Goal: Complete application form: Complete application form

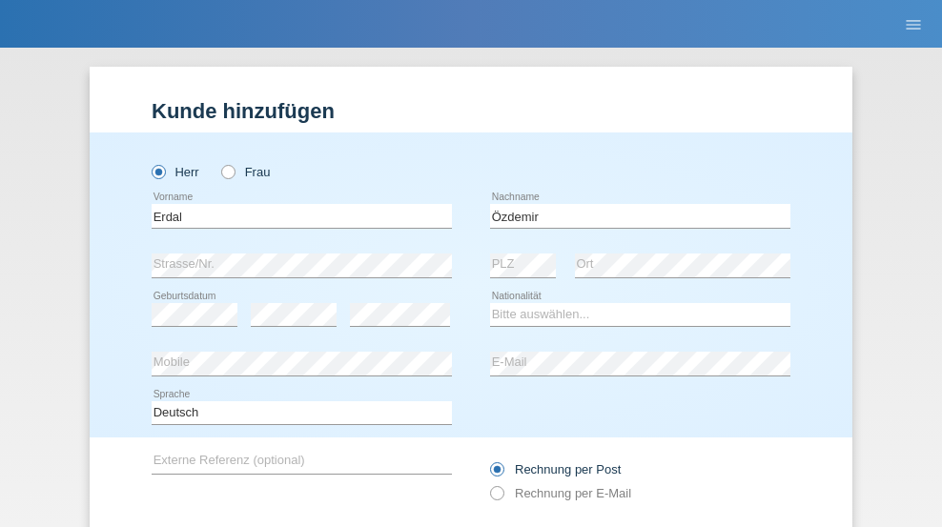
type input "Özdemir"
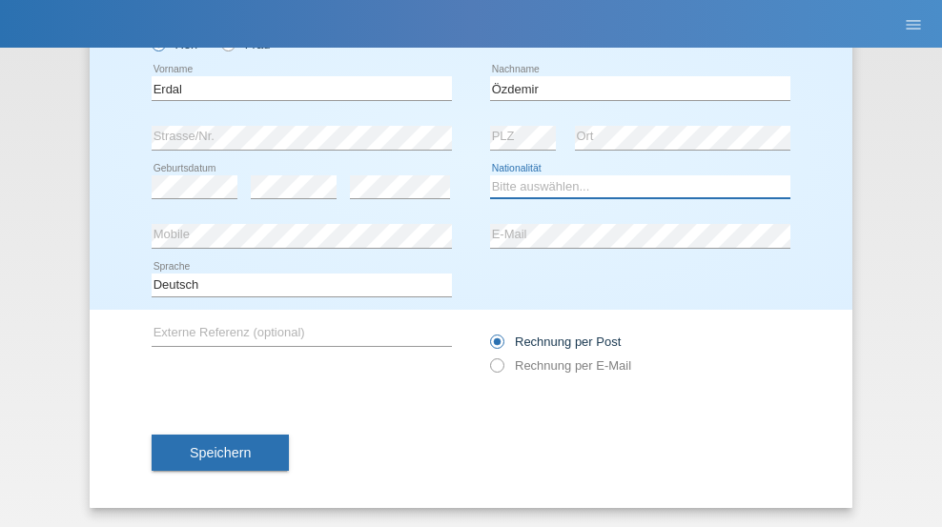
select select "CH"
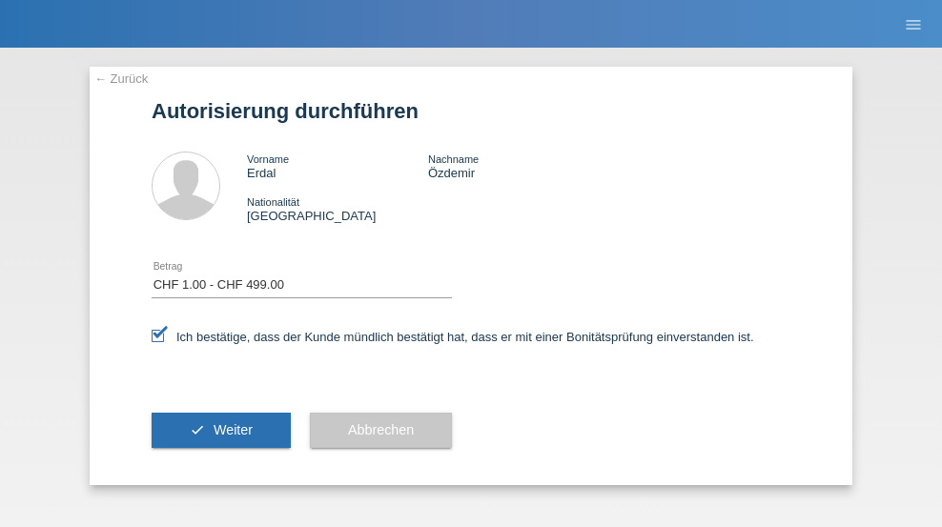
select select "1"
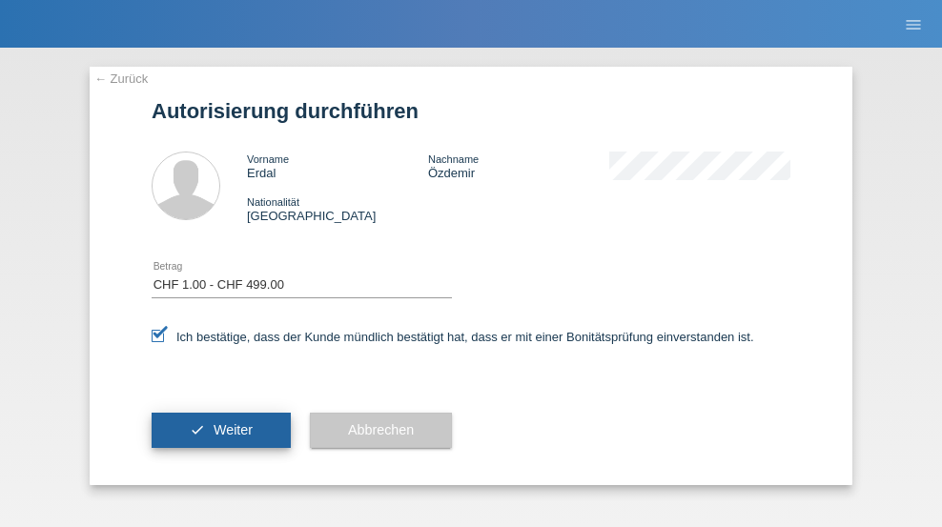
click at [221, 430] on span "Weiter" at bounding box center [232, 429] width 39 height 15
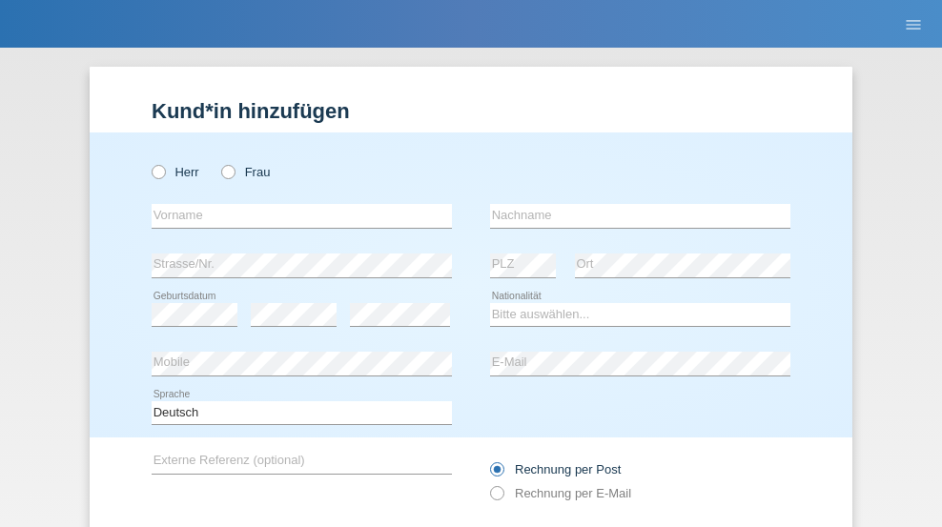
radio input "true"
click at [295, 204] on input "text" at bounding box center [302, 216] width 300 height 24
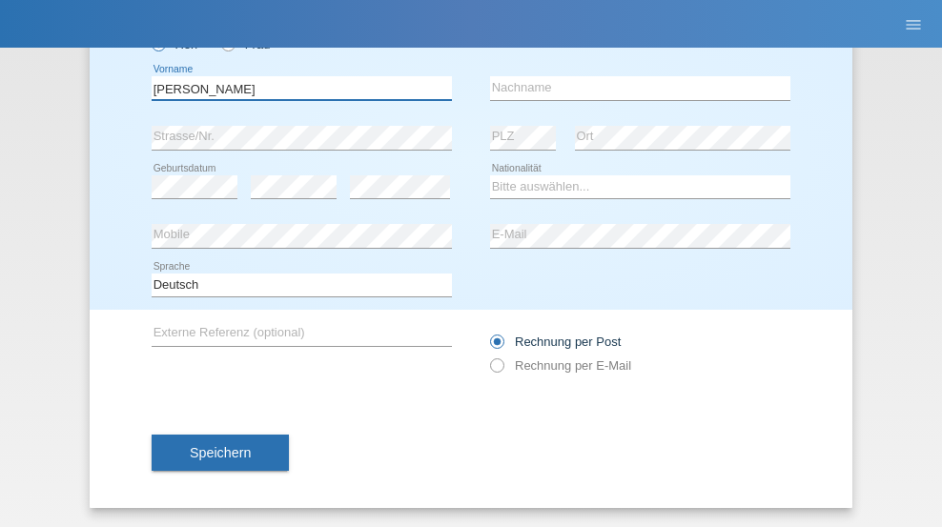
type input "[PERSON_NAME]"
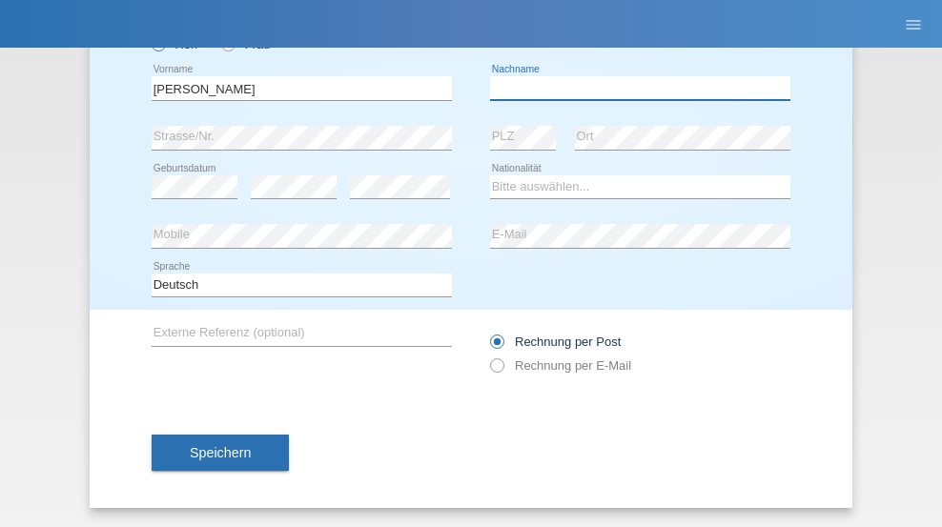
click at [633, 88] on input "text" at bounding box center [640, 88] width 300 height 24
type input "[PERSON_NAME]"
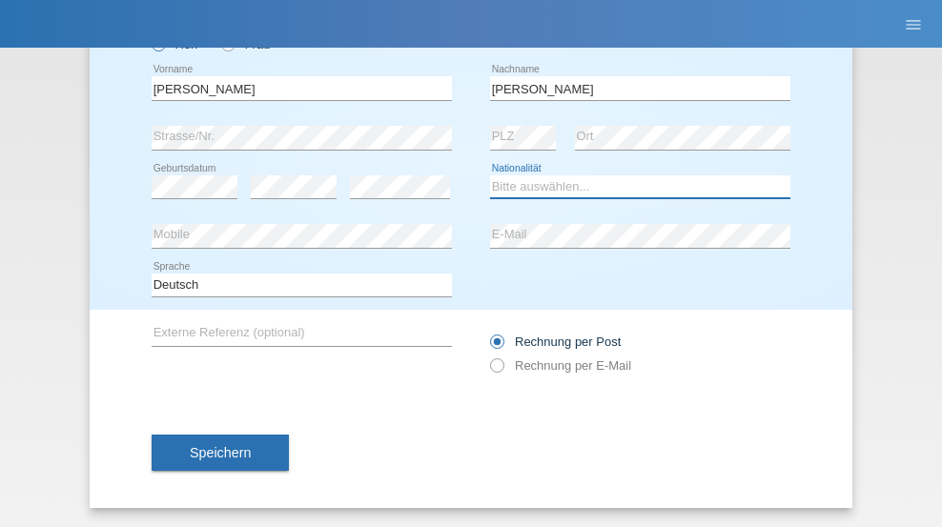
select select "CH"
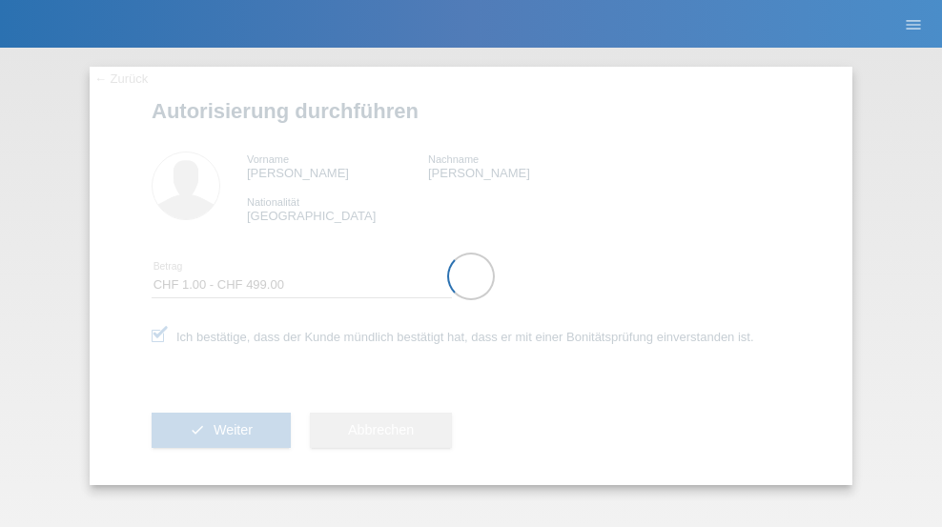
select select "1"
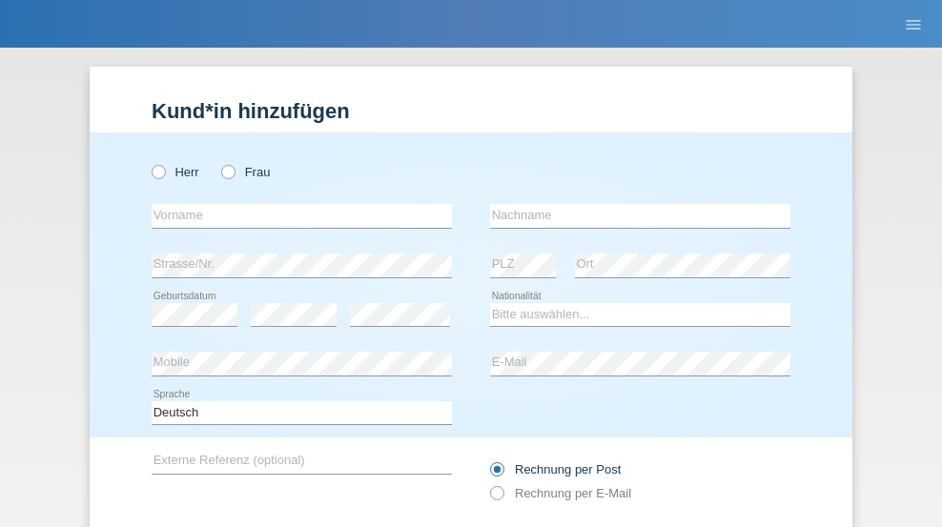
radio input "true"
click at [295, 204] on input "text" at bounding box center [302, 216] width 300 height 24
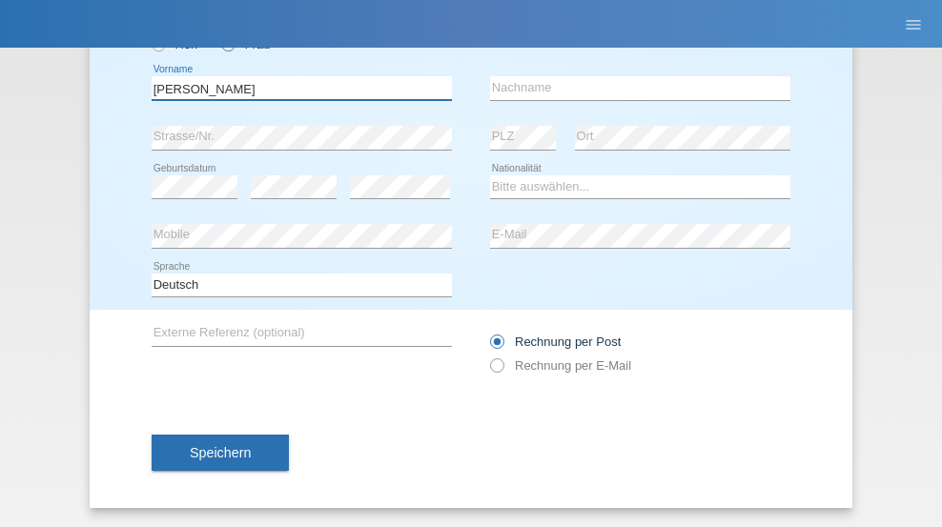
type input "Andrea"
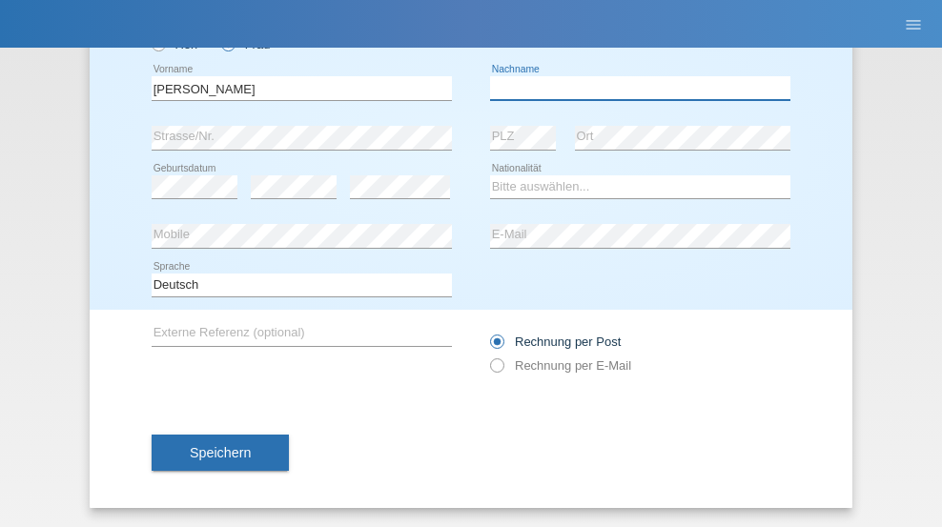
click at [633, 88] on input "text" at bounding box center [640, 88] width 300 height 24
type input "Dan"
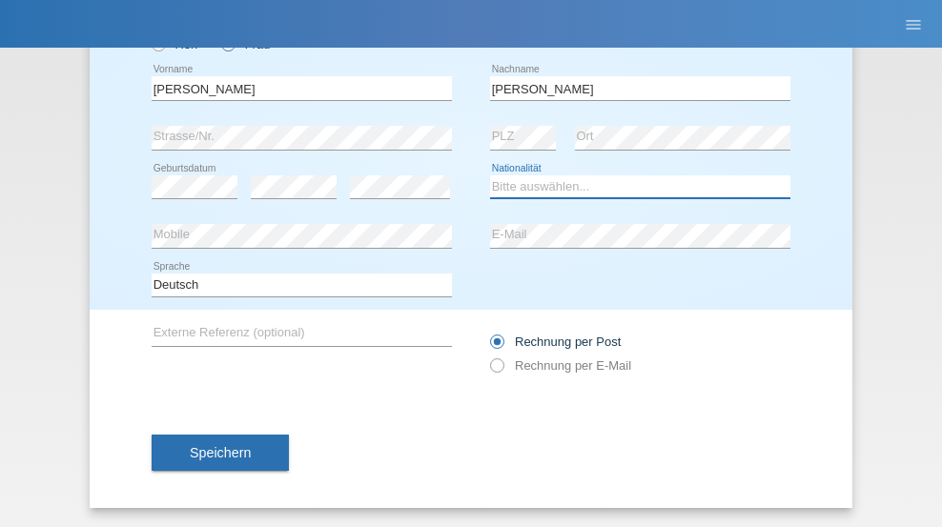
select select "DK"
select select "C"
select select "16"
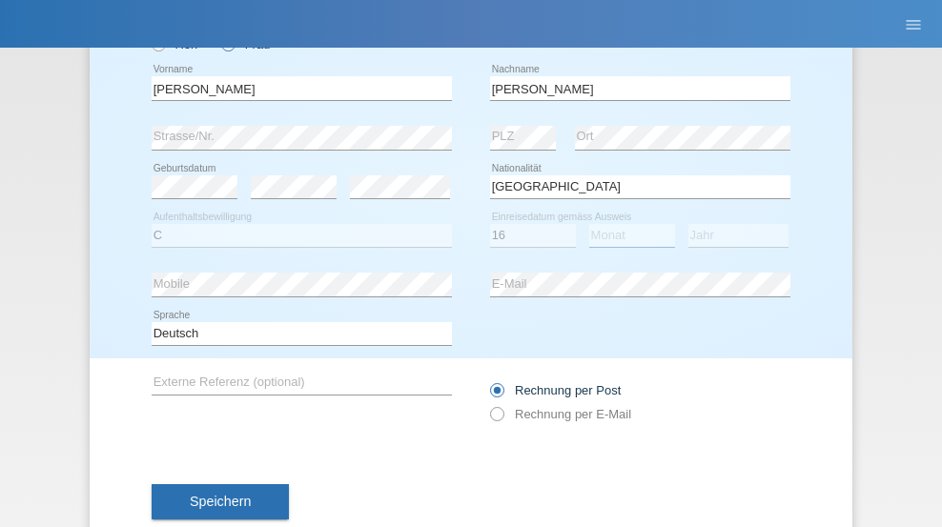
select select "09"
select select "2021"
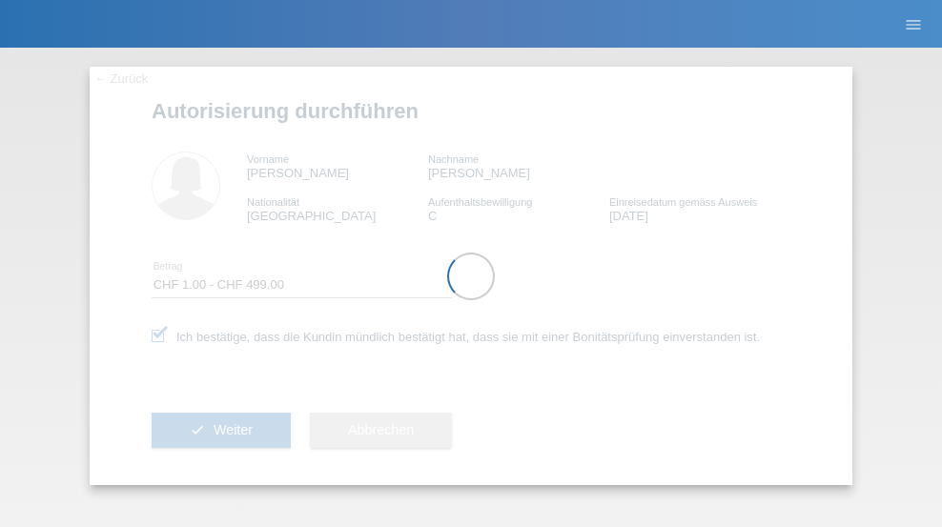
select select "1"
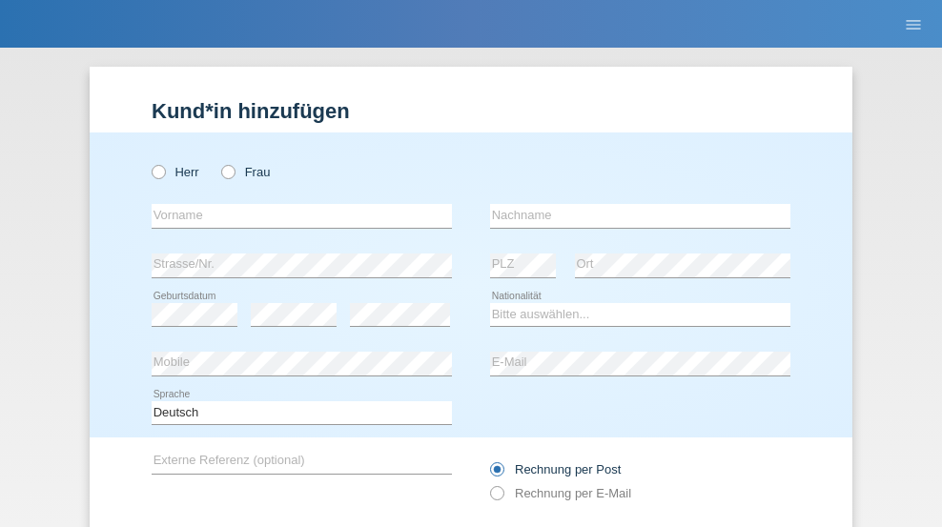
radio input "true"
click at [295, 204] on input "text" at bounding box center [302, 216] width 300 height 24
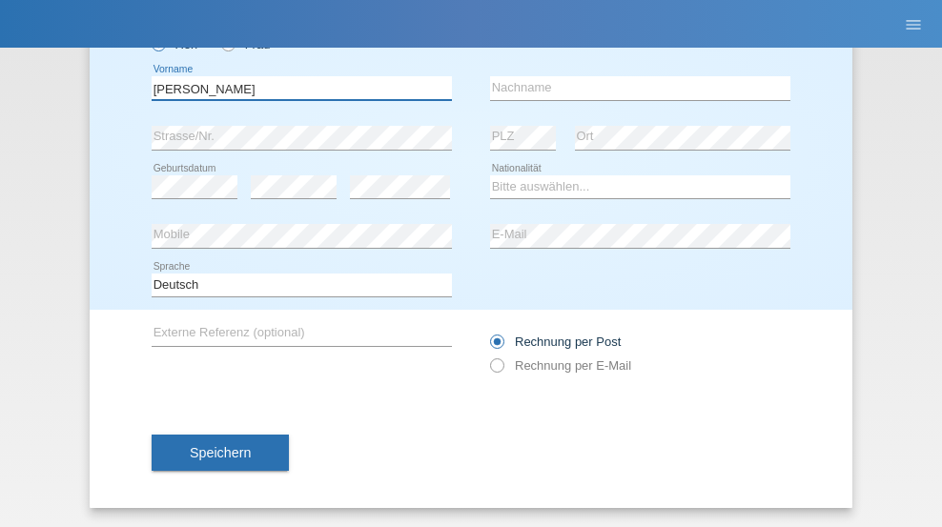
type input "[PERSON_NAME]"
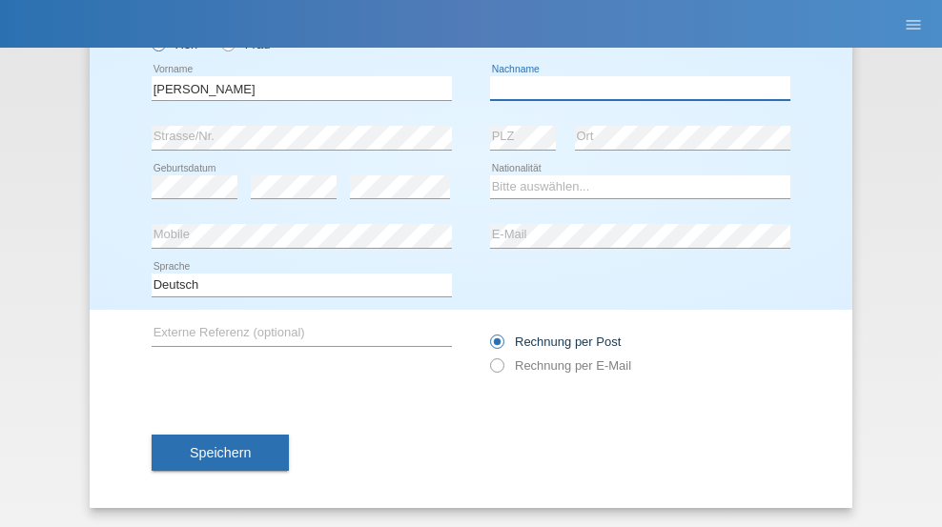
click at [633, 88] on input "text" at bounding box center [640, 88] width 300 height 24
type input "Cislariu"
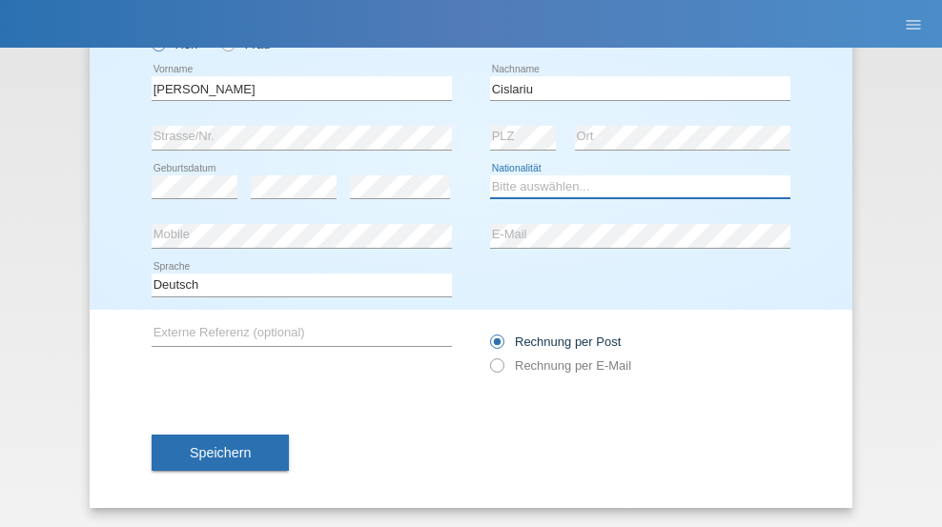
select select "OM"
select select "C"
select select "22"
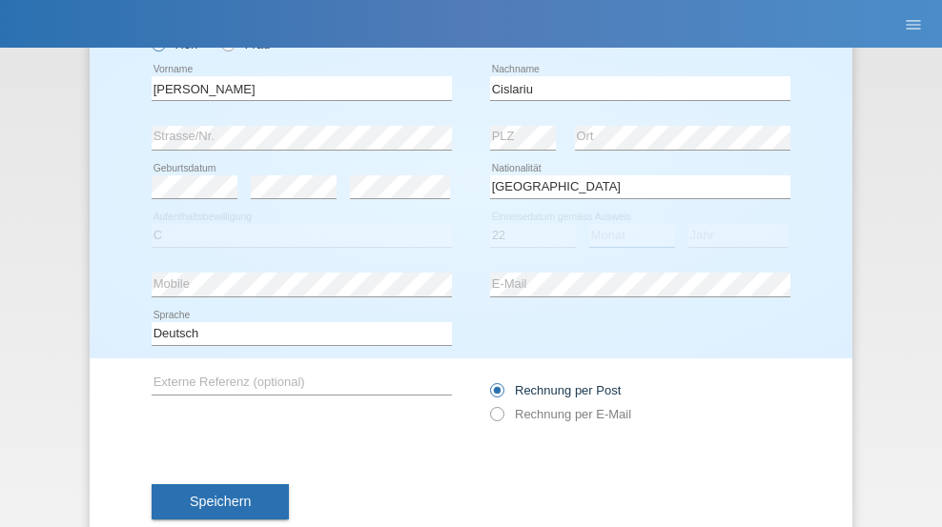
select select "10"
select select "2020"
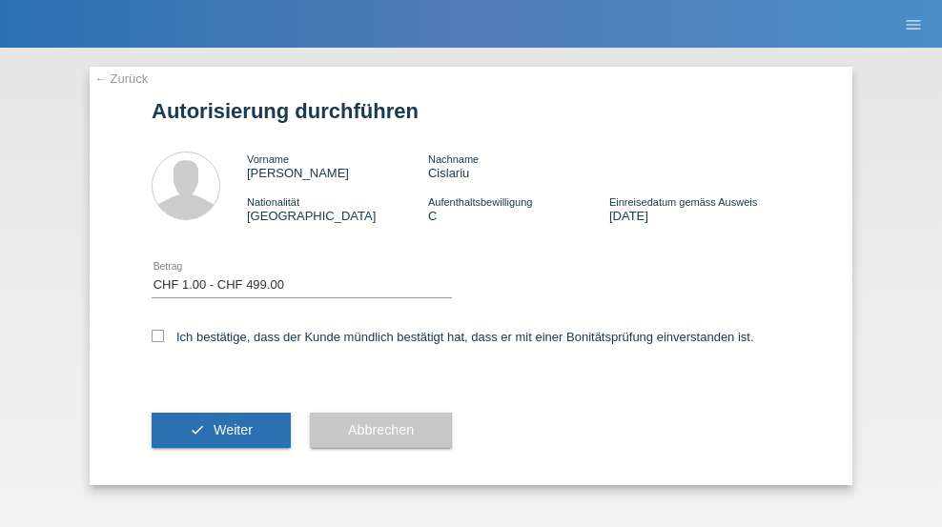
select select "1"
checkbox input "true"
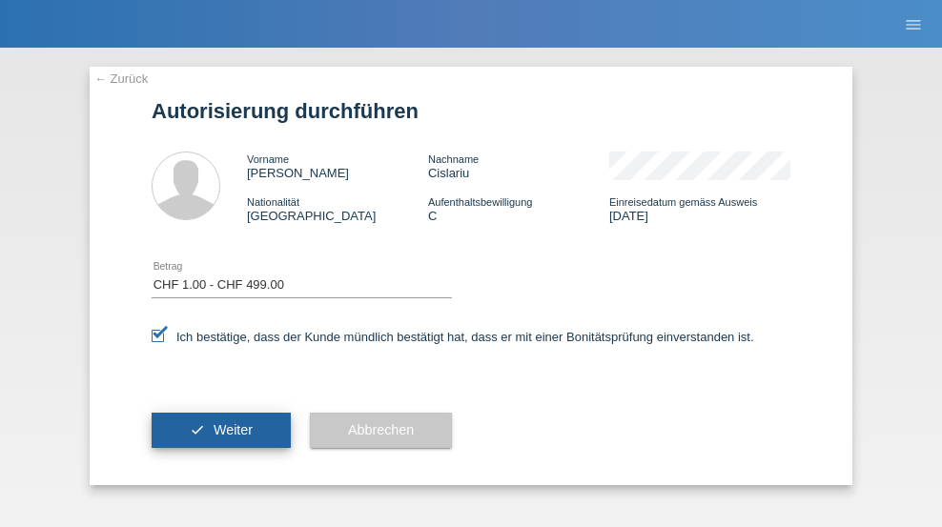
click at [221, 430] on span "Weiter" at bounding box center [232, 429] width 39 height 15
